Goal: Unclear

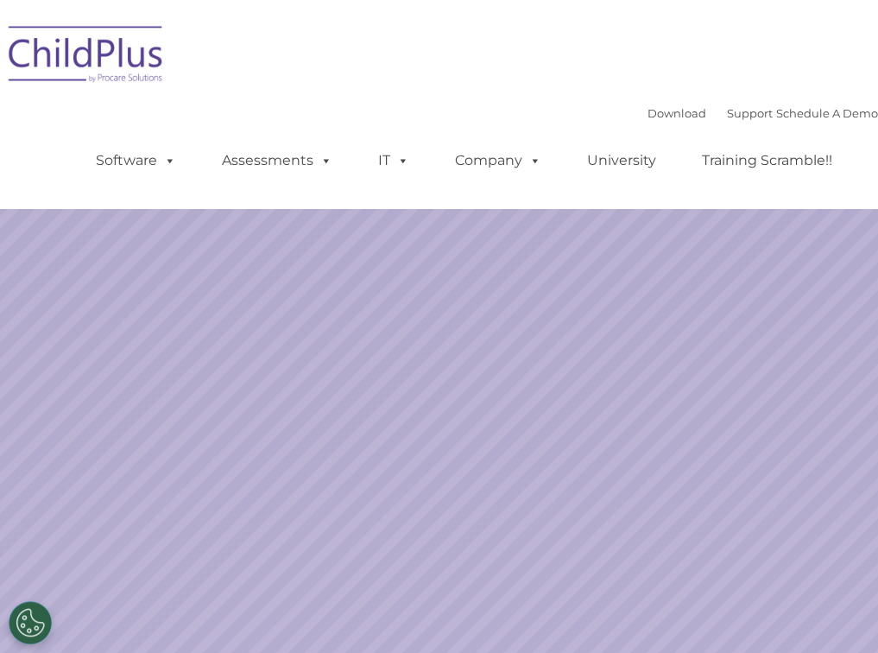
select select "MEDIUM"
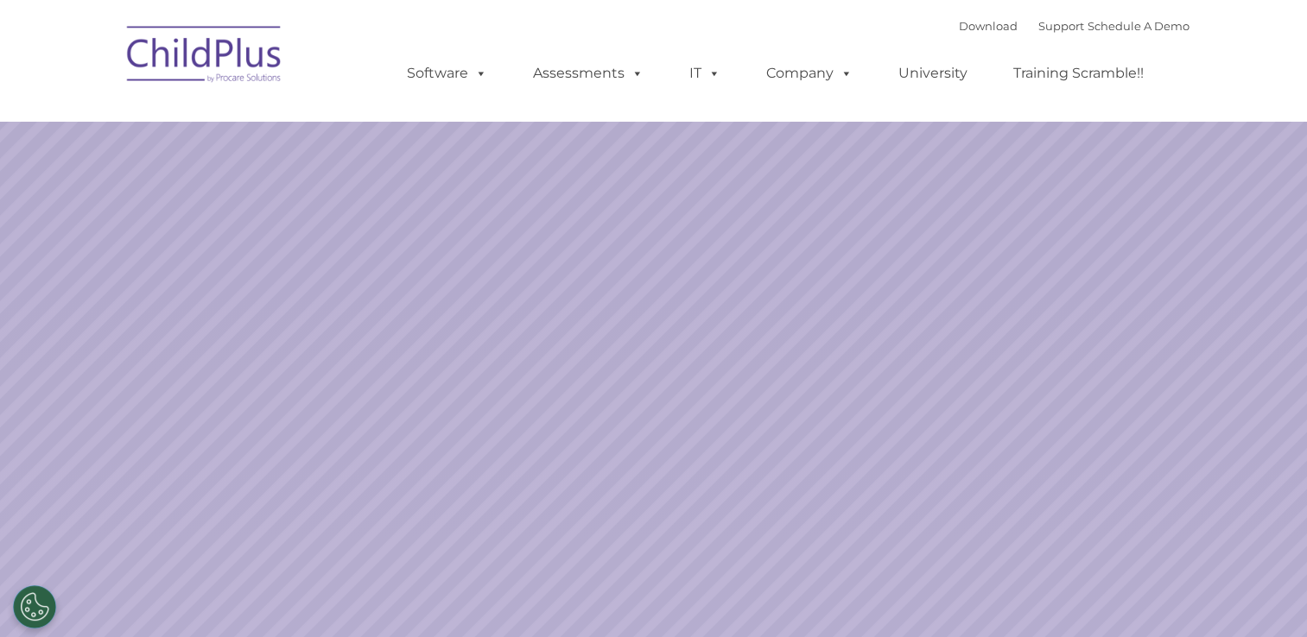
select select "MEDIUM"
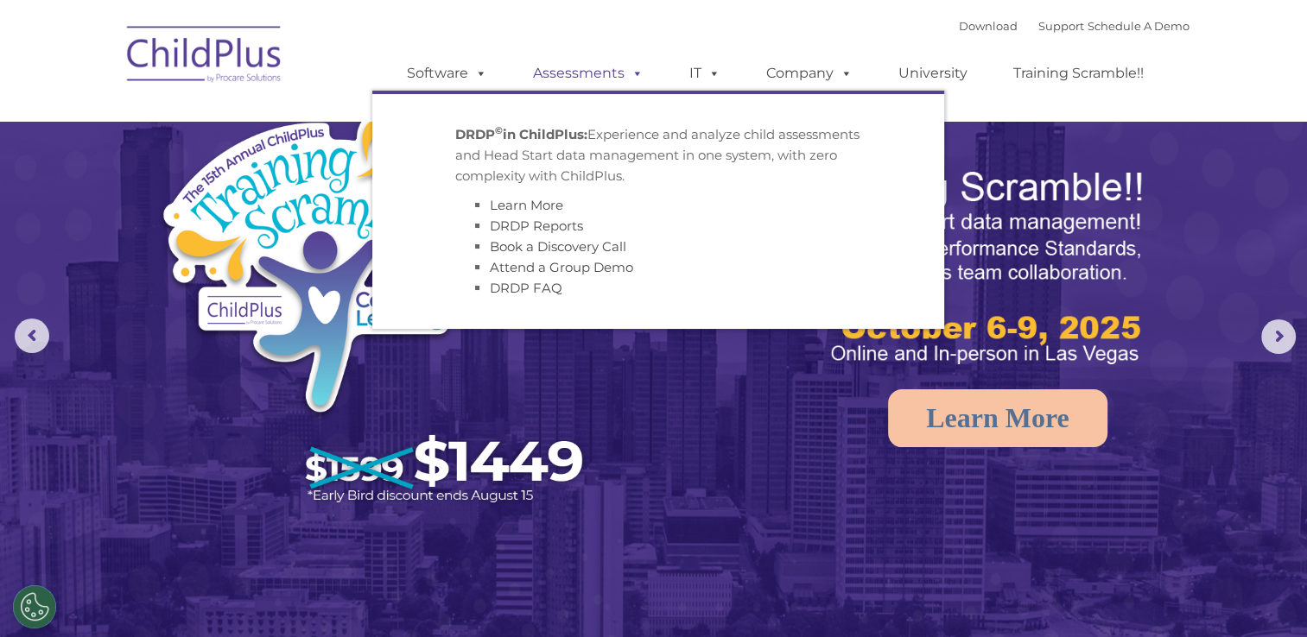
click at [629, 71] on span at bounding box center [633, 73] width 19 height 16
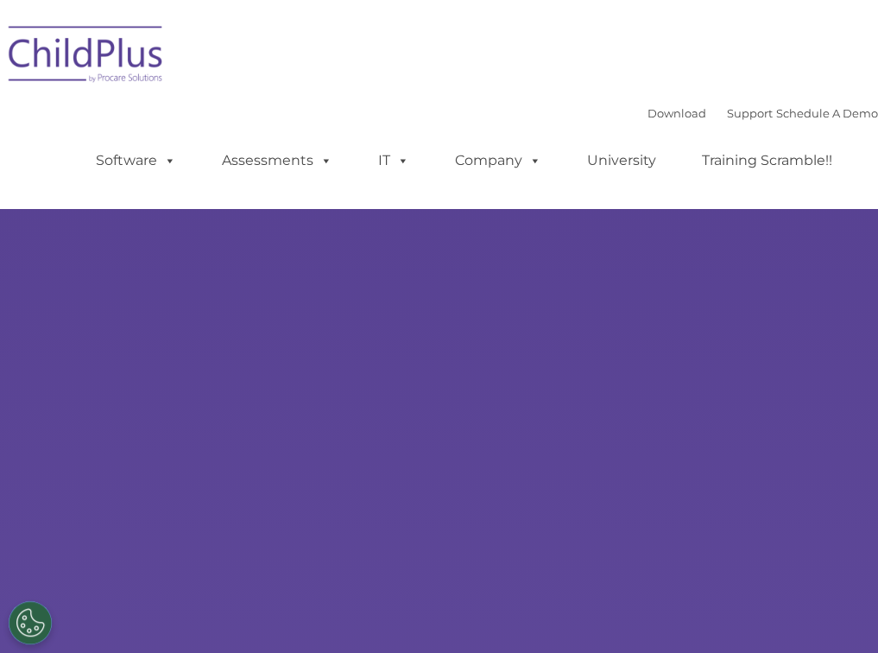
select select "MEDIUM"
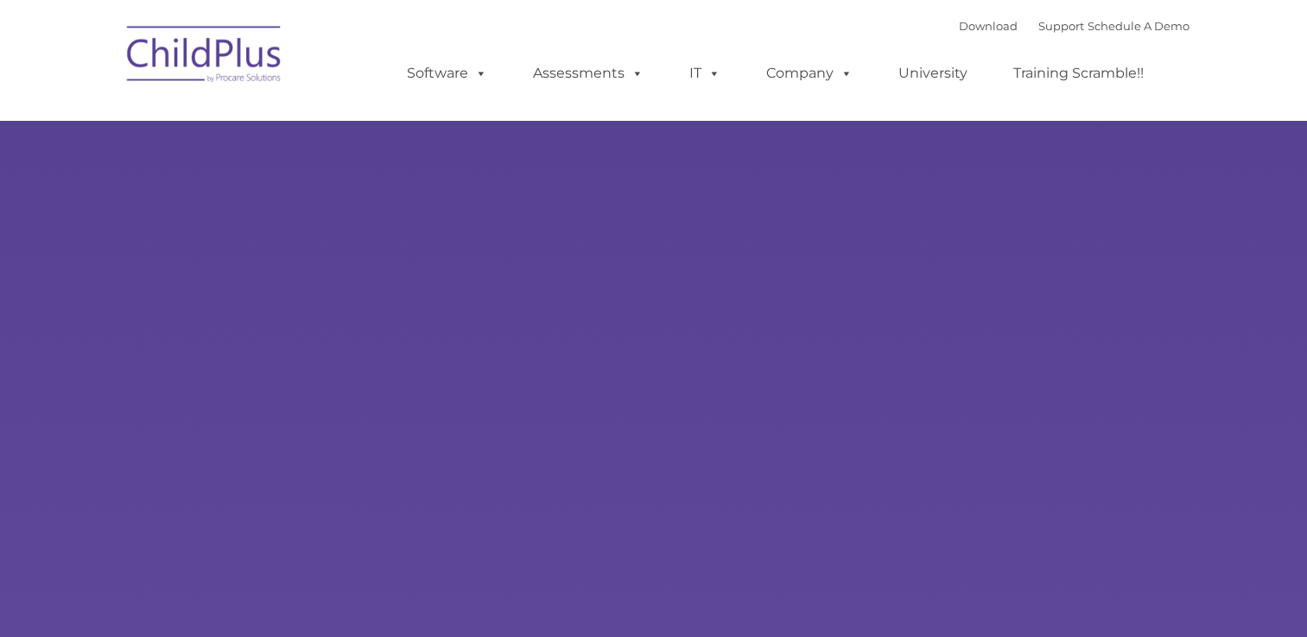
type input ""
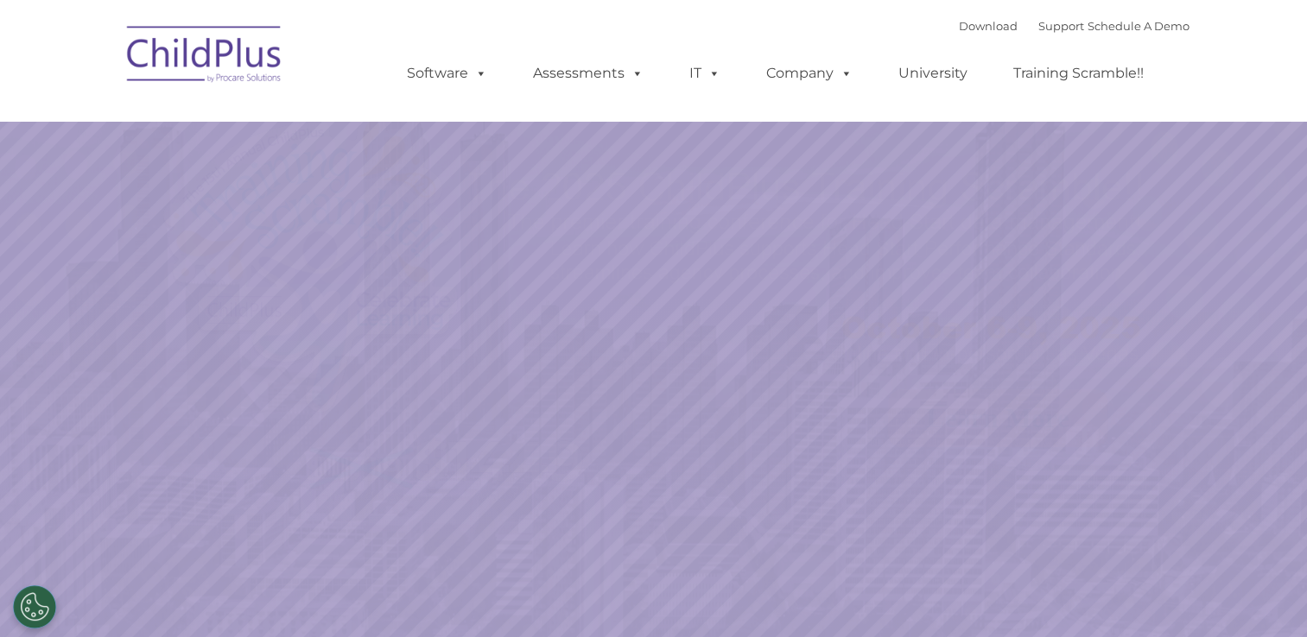
select select "MEDIUM"
